Goal: Find specific page/section: Find specific page/section

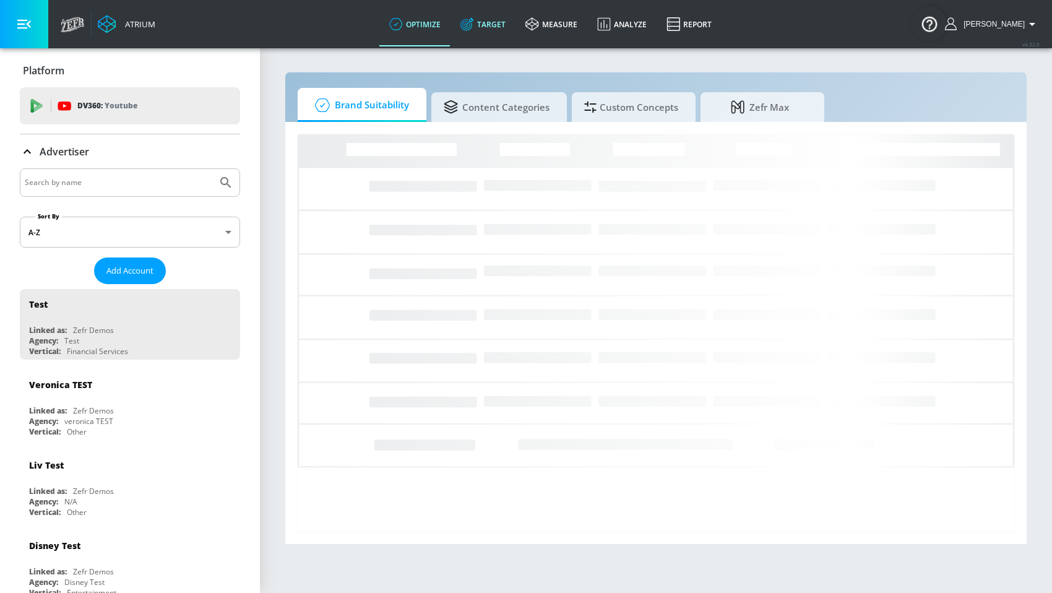
click at [495, 30] on link "Target" at bounding box center [482, 24] width 65 height 45
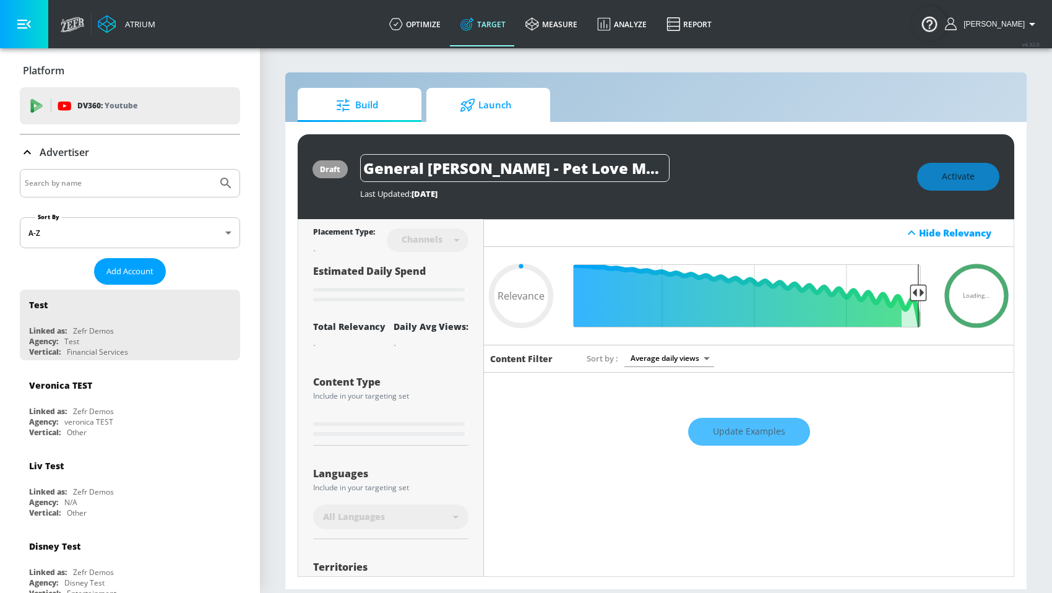
click at [528, 115] on span "Launch" at bounding box center [486, 105] width 94 height 30
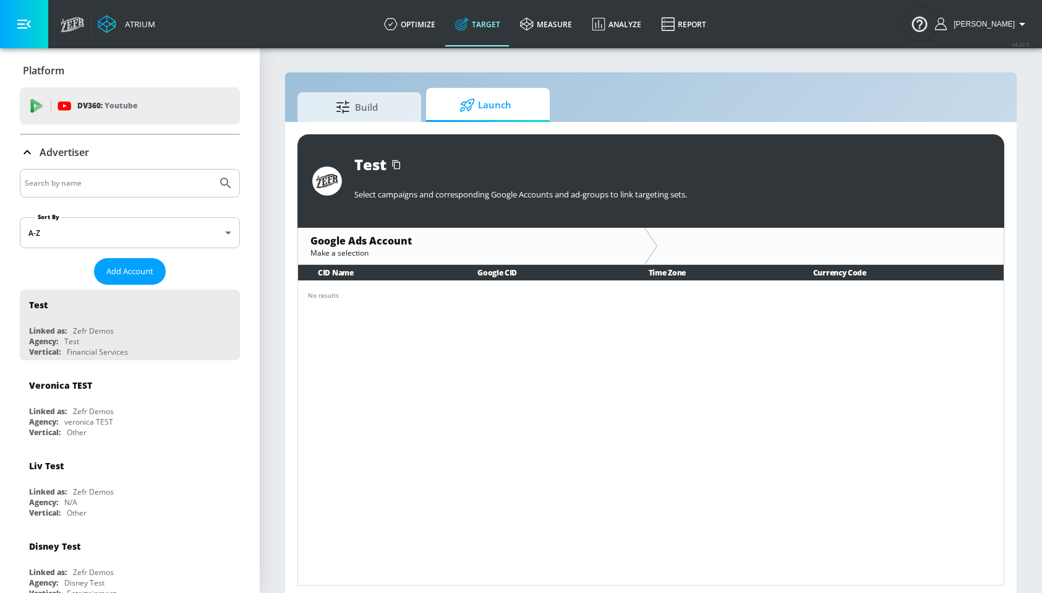
drag, startPoint x: 440, startPoint y: 324, endPoint x: 423, endPoint y: 315, distance: 20.2
click at [440, 324] on div "CID Name Google CID Time Zone Currency Code No results" at bounding box center [651, 425] width 707 height 320
click at [332, 288] on td "No results" at bounding box center [651, 295] width 706 height 30
click at [333, 291] on div "No results" at bounding box center [651, 295] width 686 height 9
